Goal: Information Seeking & Learning: Learn about a topic

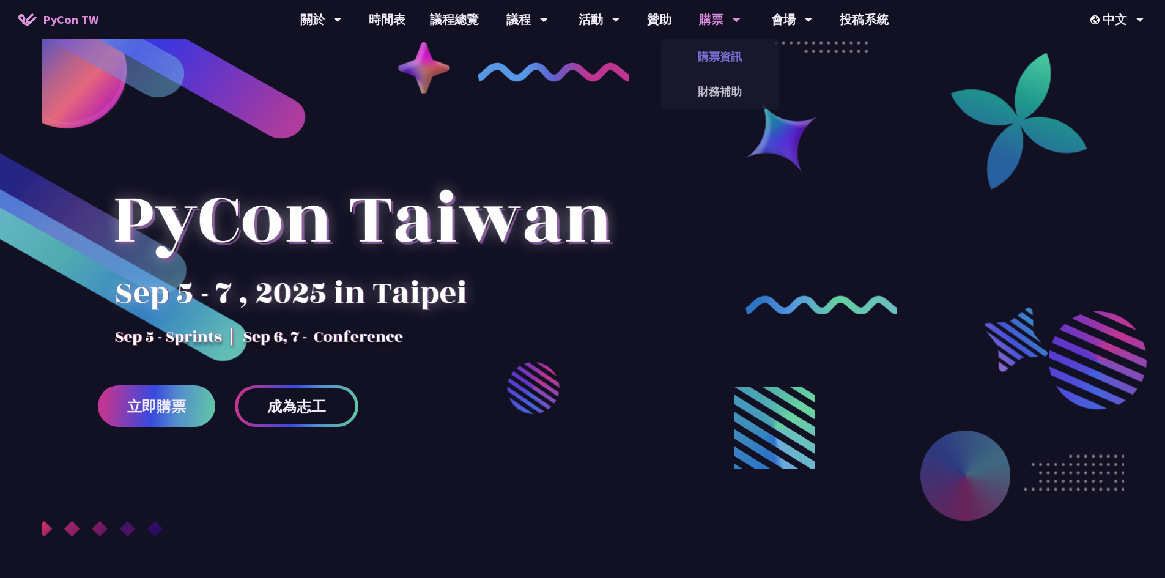
click at [717, 57] on link "購票資訊" at bounding box center [719, 56] width 117 height 29
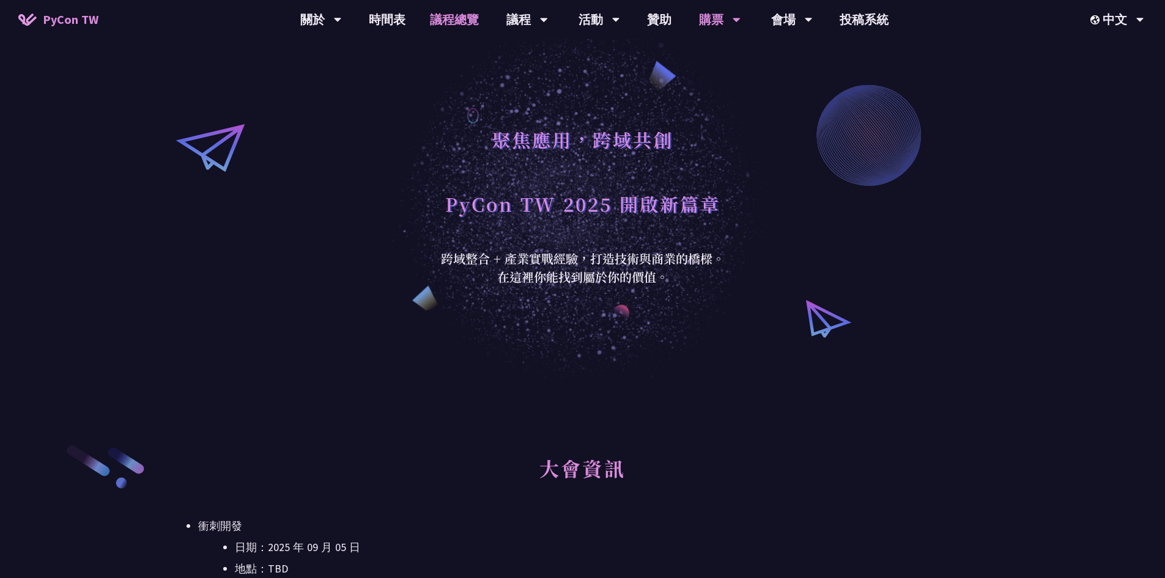
click at [460, 12] on link "議程總覽" at bounding box center [454, 19] width 73 height 39
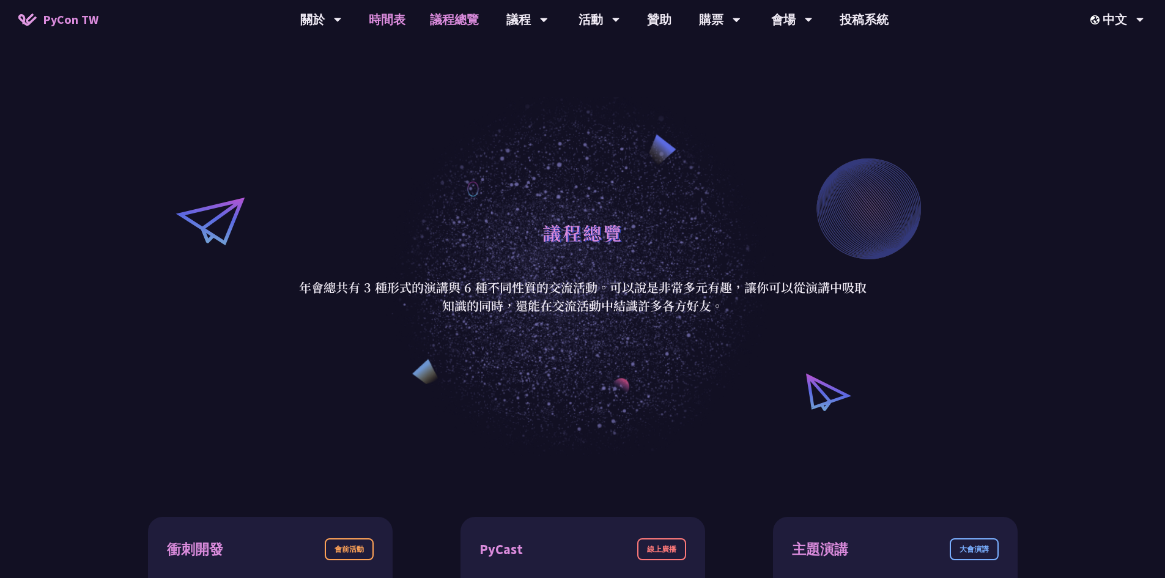
click at [388, 21] on link "時間表" at bounding box center [387, 19] width 61 height 39
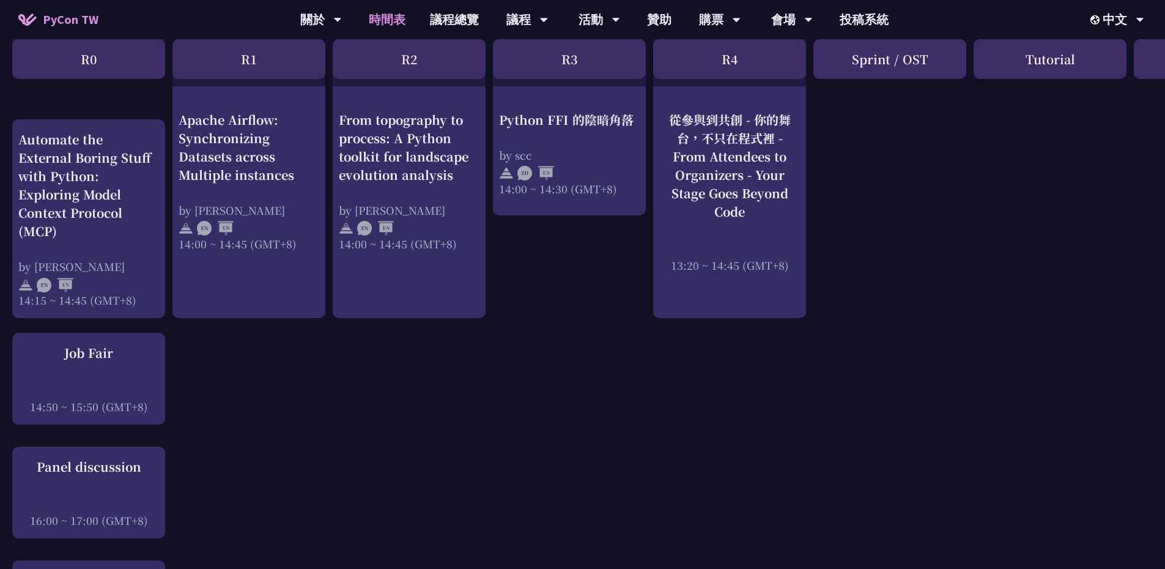
scroll to position [1529, 0]
